Goal: Information Seeking & Learning: Learn about a topic

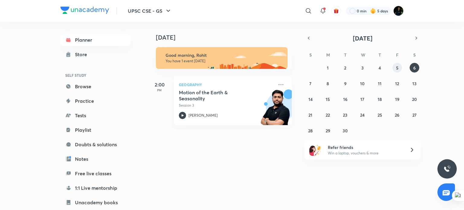
click at [396, 64] on button "5" at bounding box center [397, 68] width 10 height 10
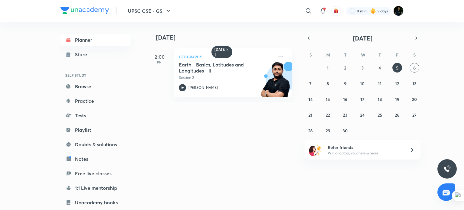
click at [198, 72] on h5 "Earth - Basics, Latitudes and Longitudes - II" at bounding box center [216, 68] width 75 height 12
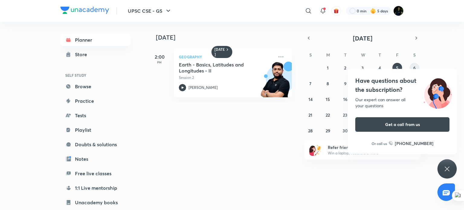
click at [415, 65] on abbr "6" at bounding box center [414, 68] width 2 height 6
